Goal: Task Accomplishment & Management: Manage account settings

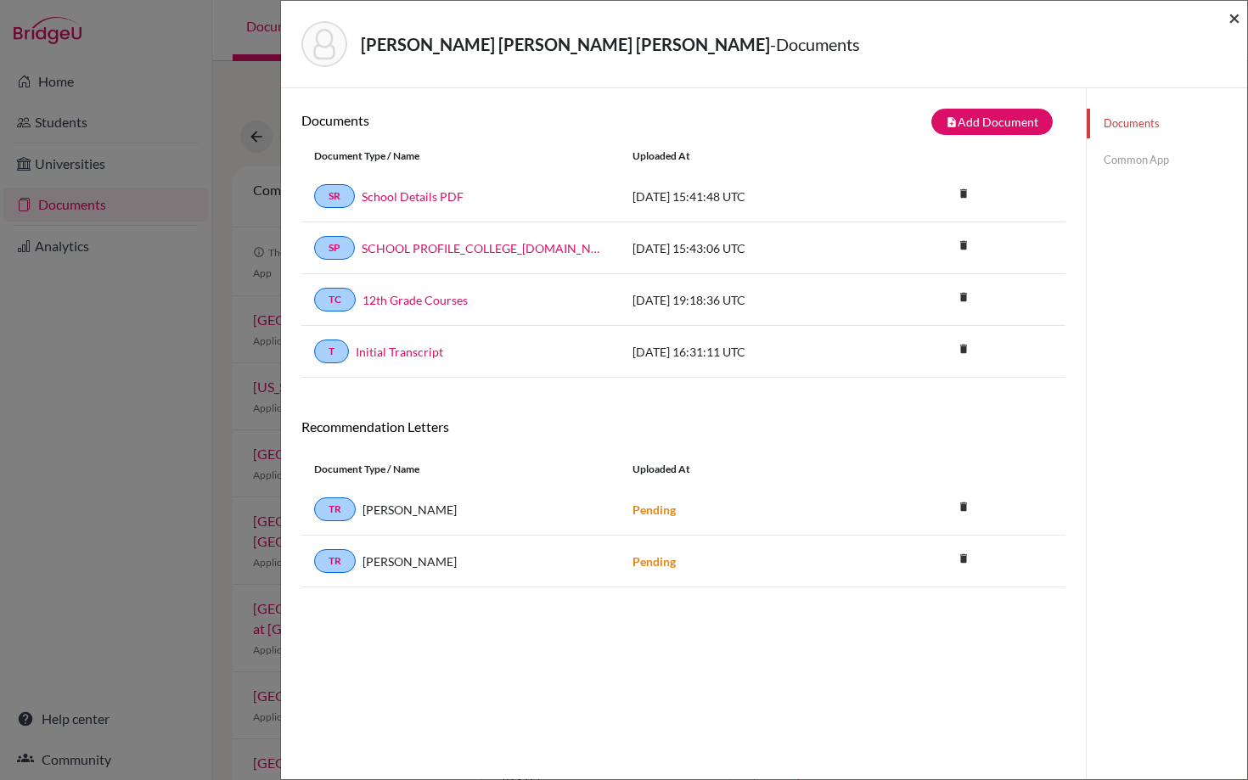
click at [1231, 16] on span "×" at bounding box center [1235, 17] width 12 height 25
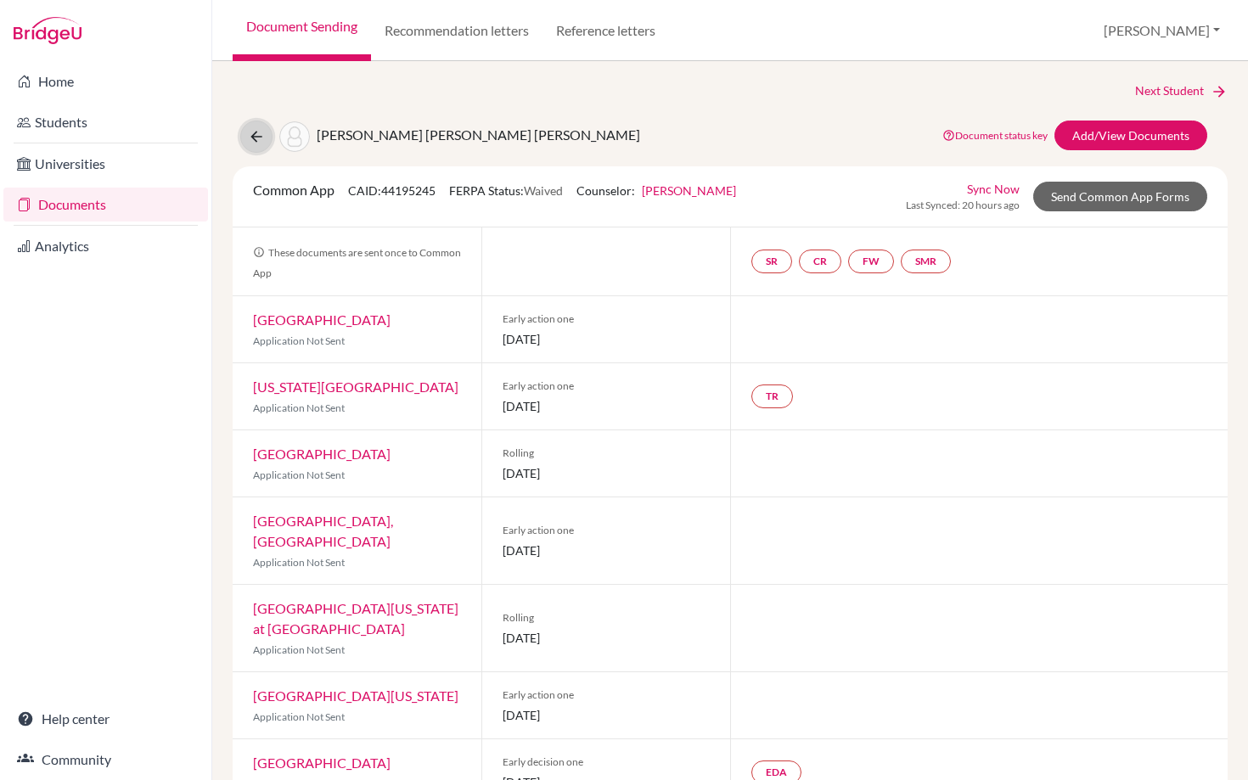
click at [248, 135] on icon at bounding box center [256, 136] width 17 height 17
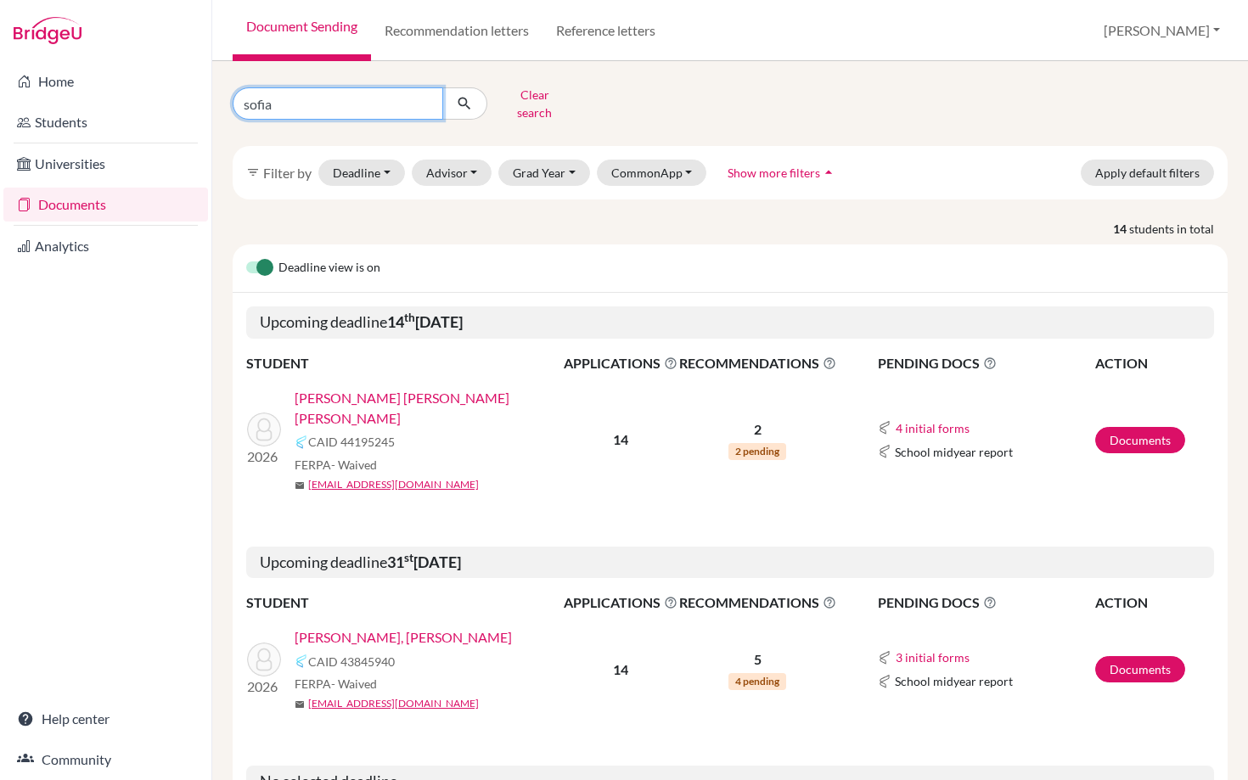
drag, startPoint x: 299, startPoint y: 98, endPoint x: 201, endPoint y: 99, distance: 97.7
click at [201, 99] on div "Home Students Universities Documents Analytics Help center Community Document S…" at bounding box center [624, 390] width 1248 height 780
type input "coloma"
click button "submit" at bounding box center [464, 103] width 45 height 32
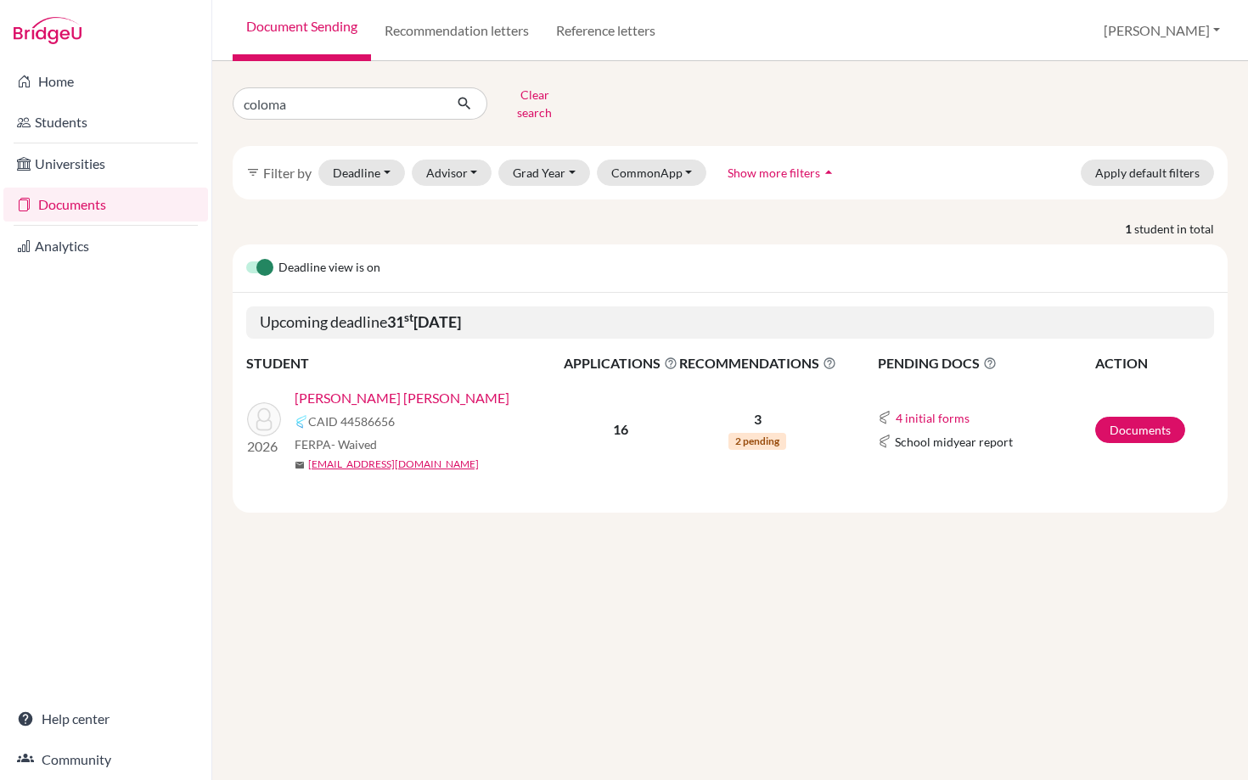
click at [363, 388] on link "Coloma Martinez, Mia" at bounding box center [402, 398] width 215 height 20
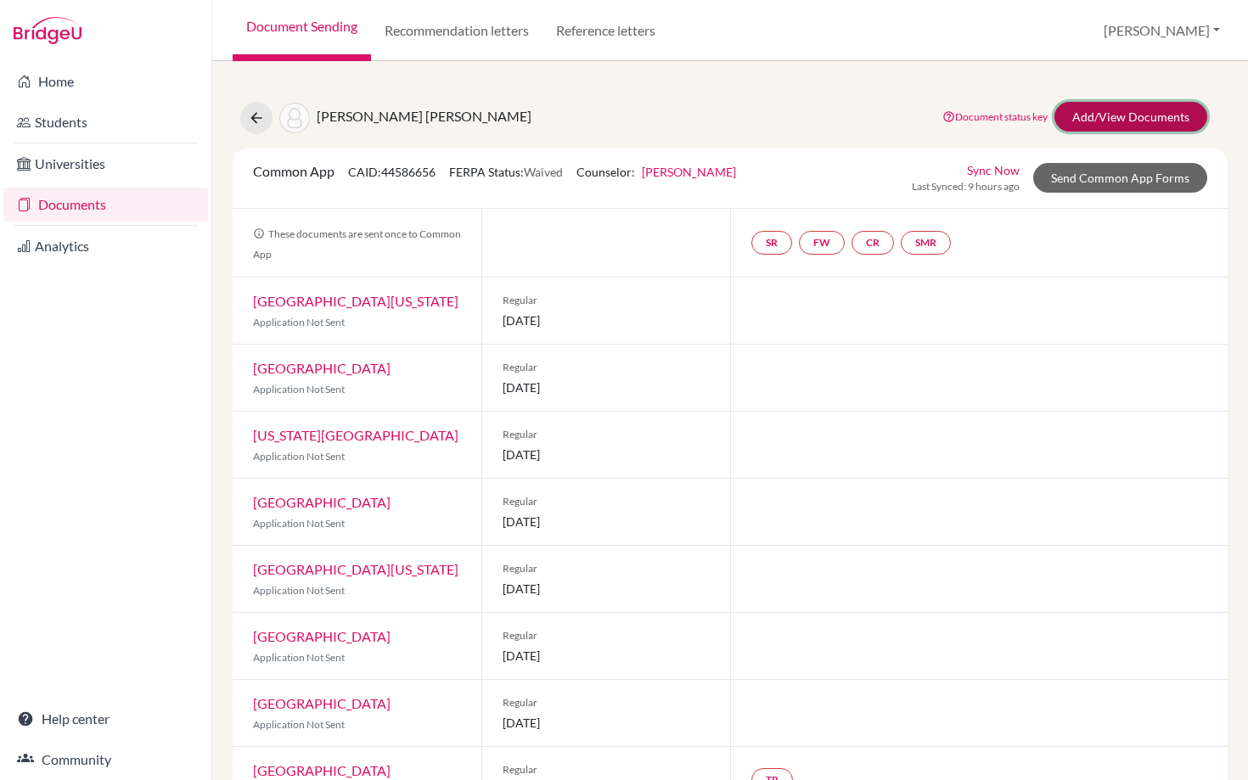
click at [1110, 110] on link "Add/View Documents" at bounding box center [1131, 117] width 153 height 30
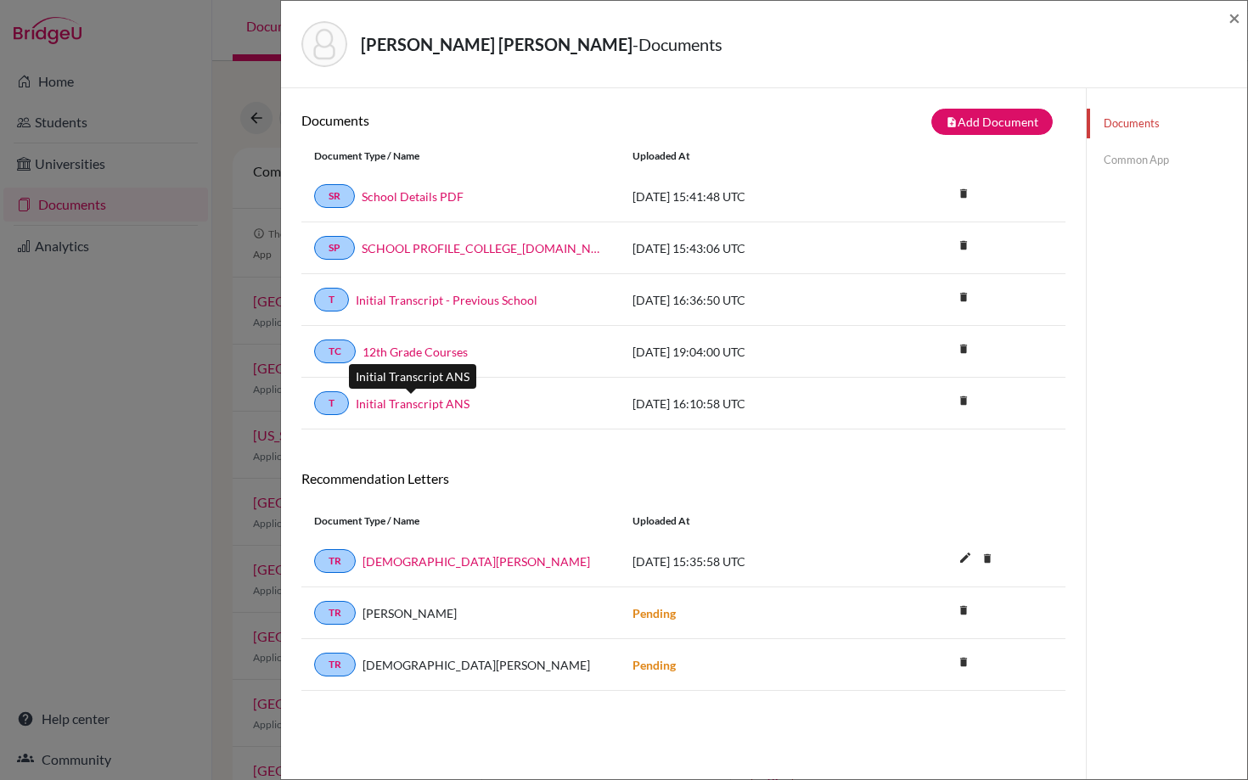
click at [423, 404] on link "Initial Transcript ANS" at bounding box center [413, 404] width 114 height 18
click at [1231, 15] on span "×" at bounding box center [1235, 17] width 12 height 25
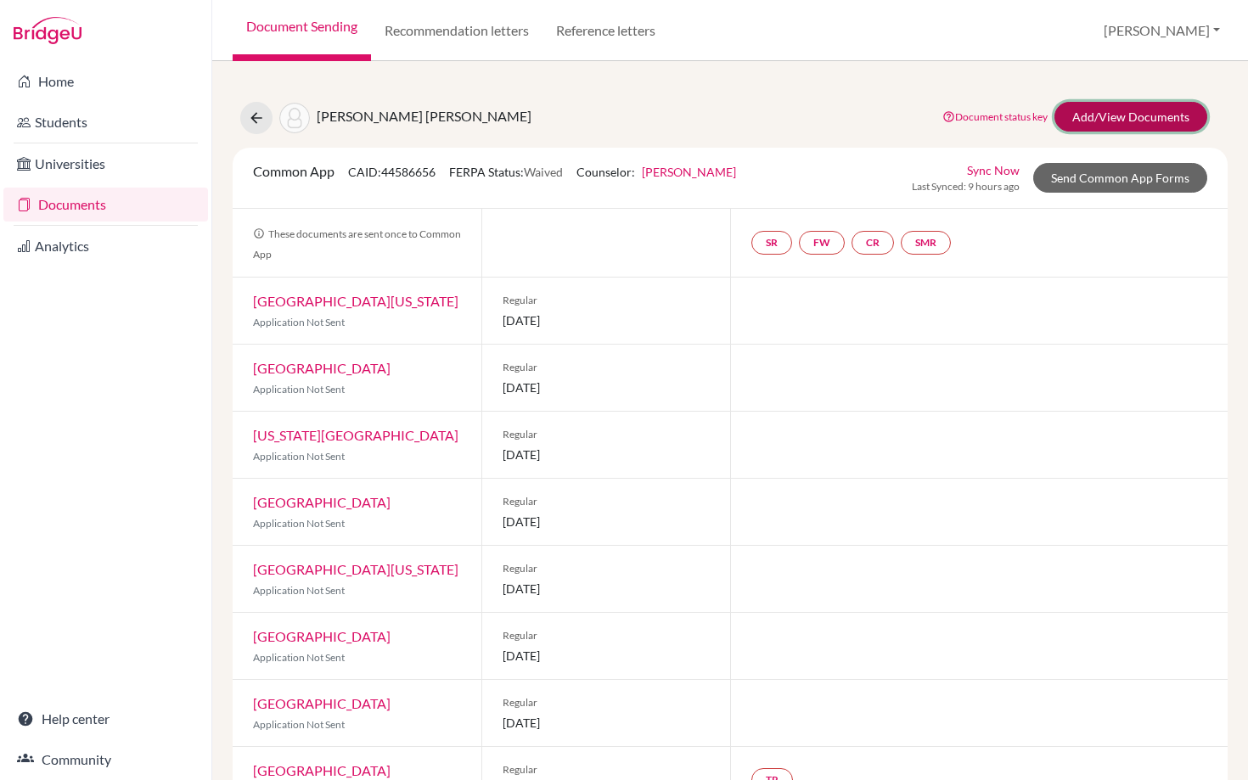
click at [1124, 121] on link "Add/View Documents" at bounding box center [1131, 117] width 153 height 30
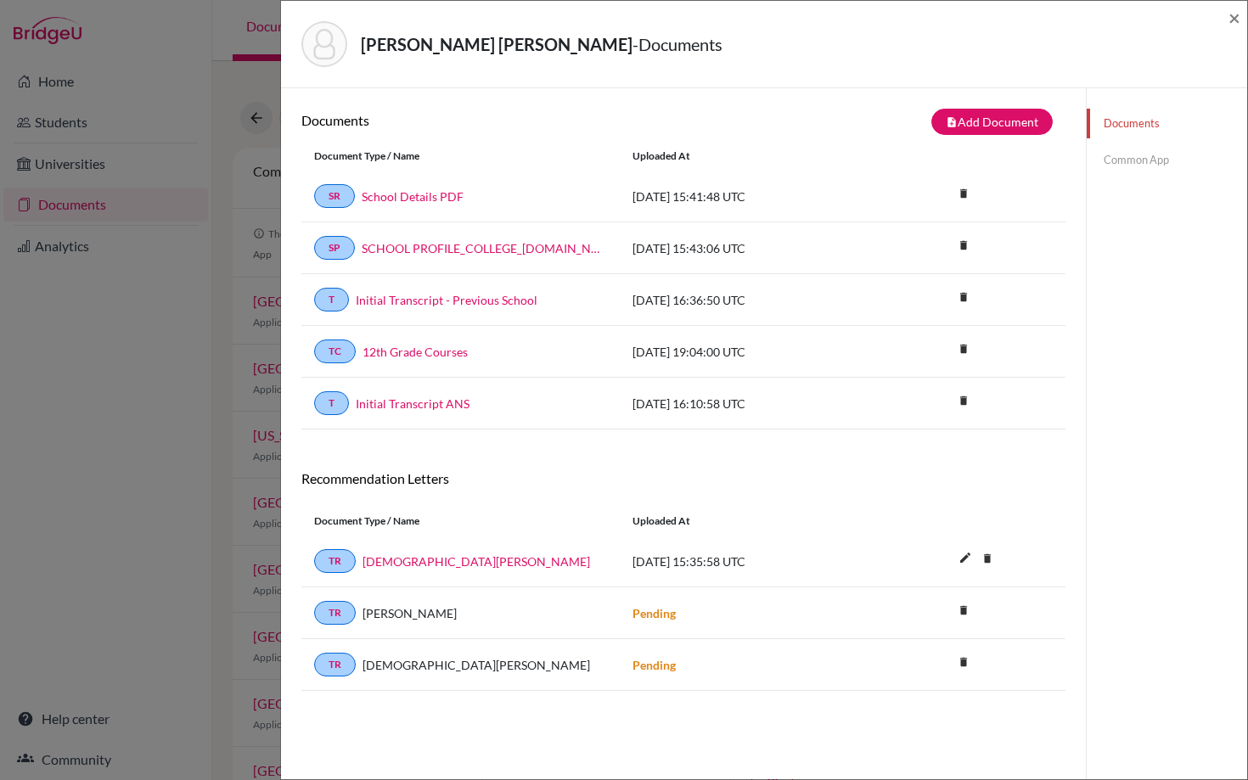
click at [108, 442] on div "Coloma Martinez, Mia - Documents × Documents note_add Add Document Document typ…" at bounding box center [624, 390] width 1248 height 780
click at [173, 304] on div "Coloma Martinez, Mia - Documents × Documents note_add Add Document Document typ…" at bounding box center [624, 390] width 1248 height 780
click at [1236, 20] on span "×" at bounding box center [1235, 17] width 12 height 25
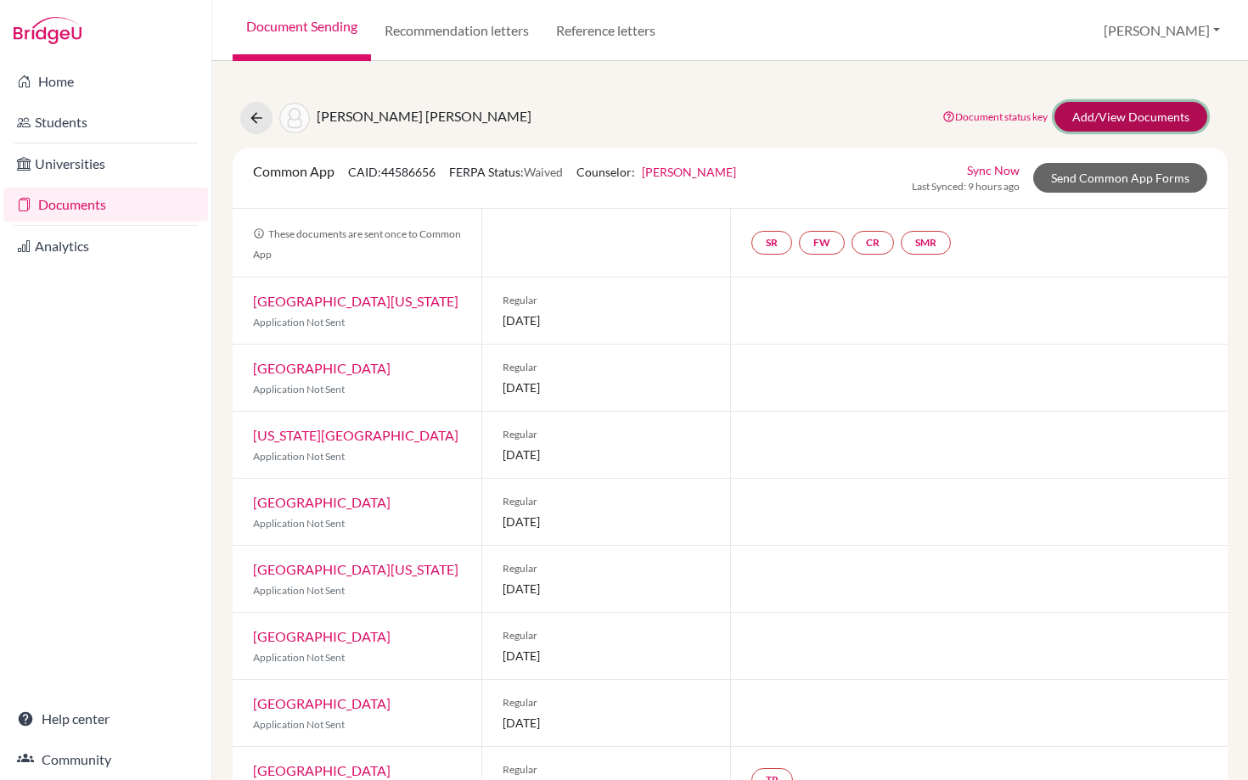
click at [1092, 124] on link "Add/View Documents" at bounding box center [1131, 117] width 153 height 30
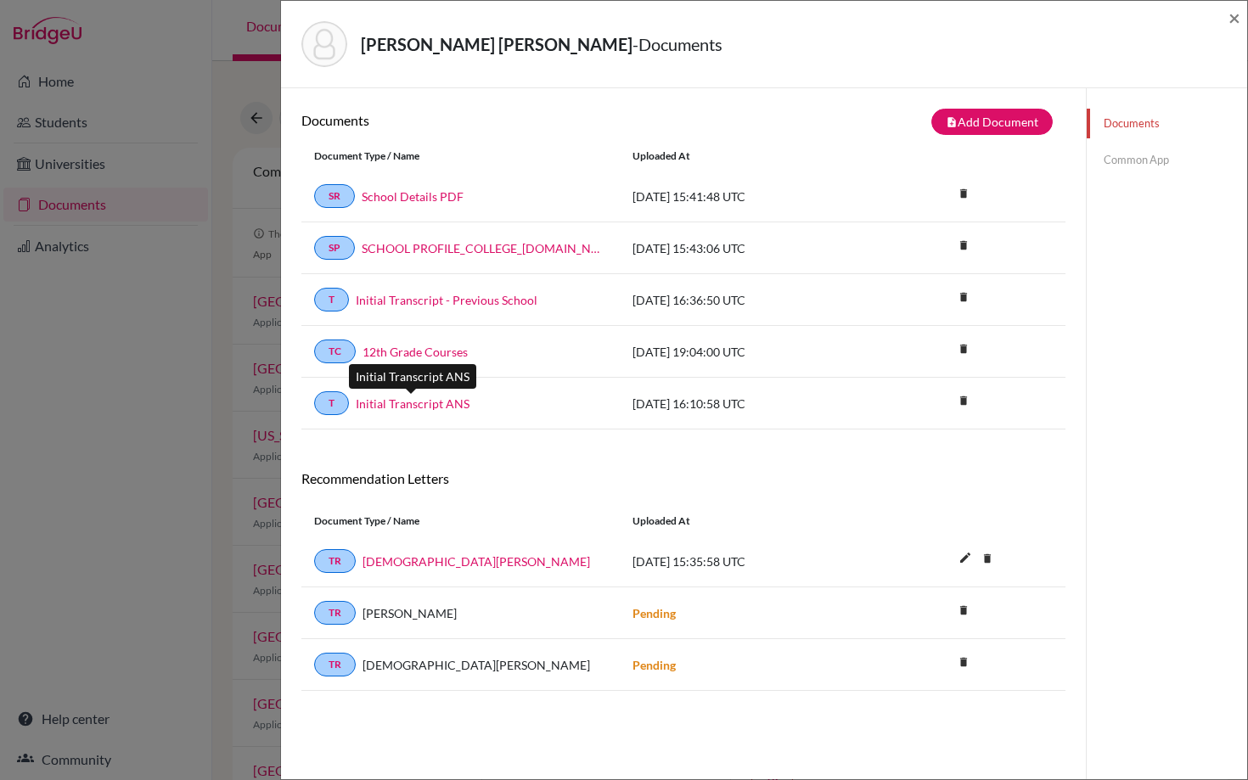
click at [415, 402] on link "Initial Transcript ANS" at bounding box center [413, 404] width 114 height 18
